Goal: Task Accomplishment & Management: Complete application form

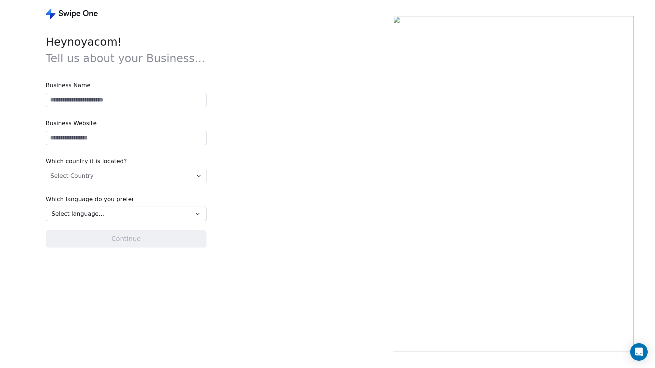
type input "**********"
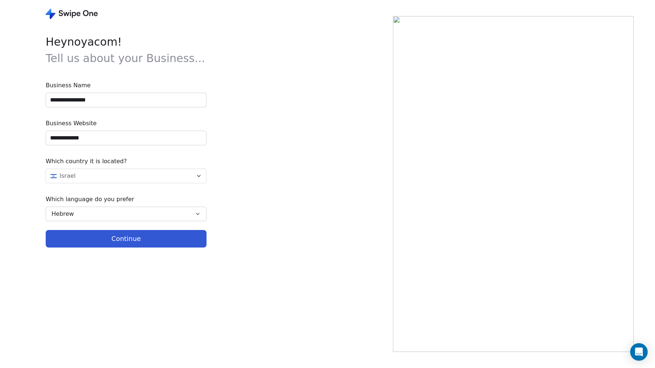
click at [175, 239] on button "Continue" at bounding box center [126, 239] width 161 height 18
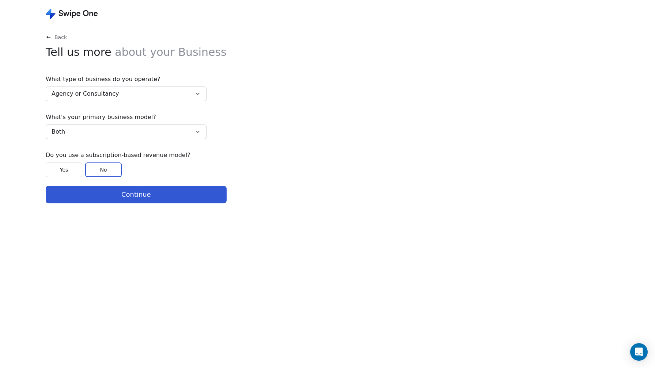
click at [67, 10] on icon at bounding box center [72, 14] width 52 height 10
